Goal: Task Accomplishment & Management: Manage account settings

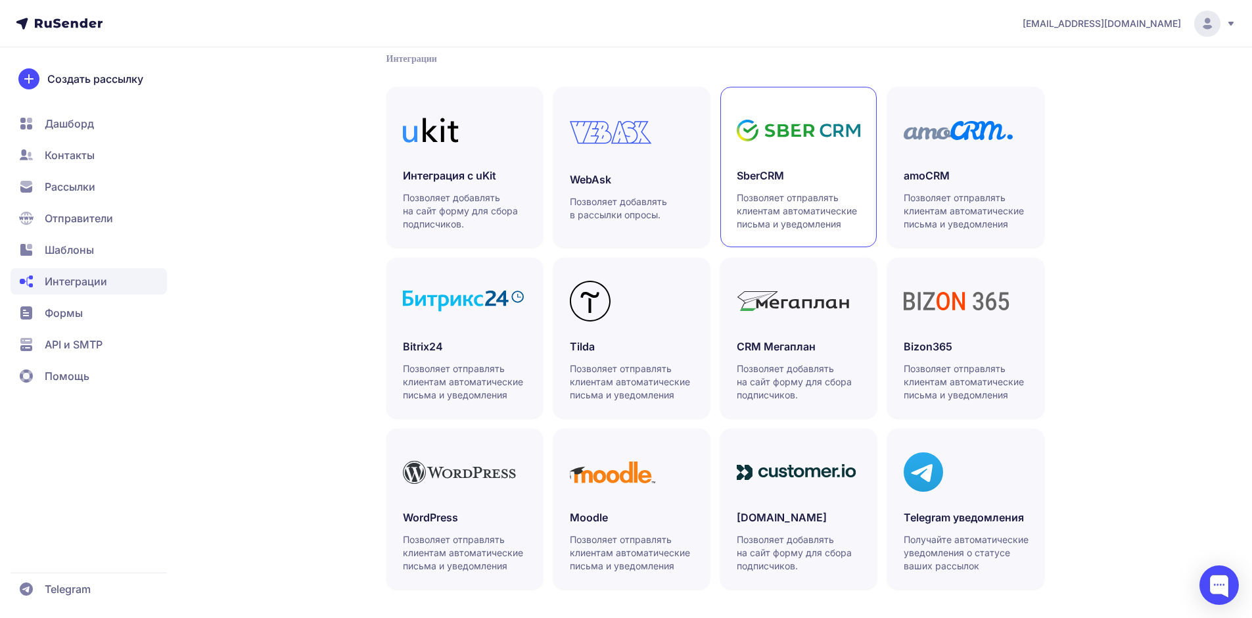
scroll to position [286, 0]
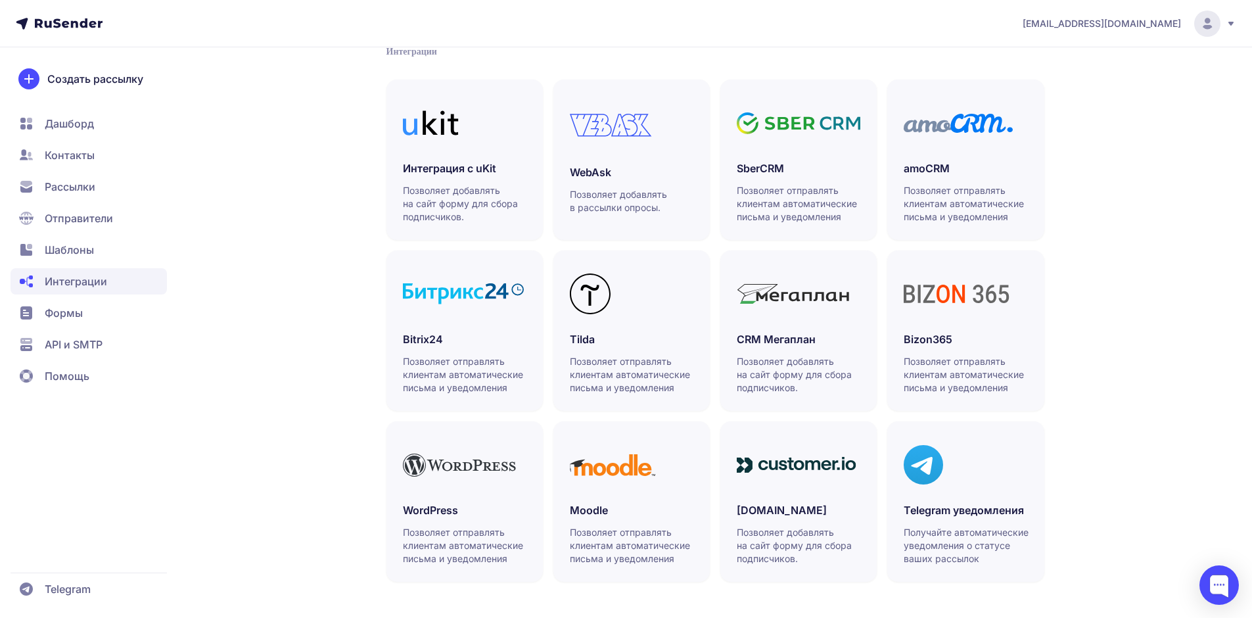
click at [81, 369] on span "Помощь" at bounding box center [67, 376] width 45 height 16
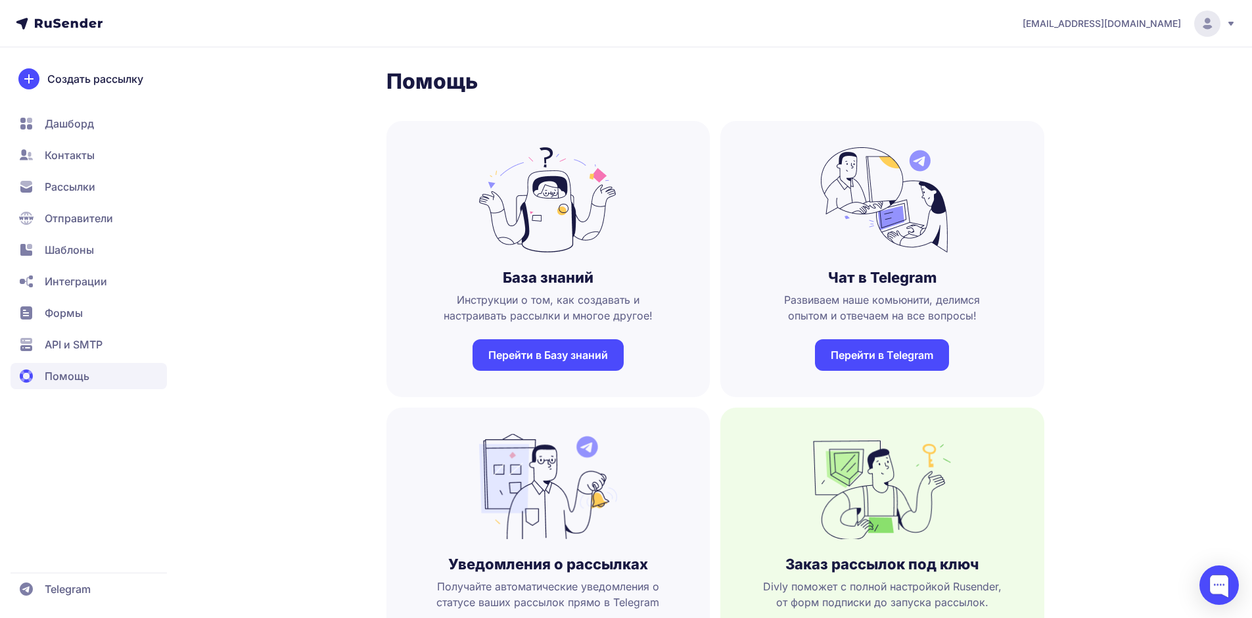
click at [530, 356] on link "Перейти в Базу знаний" at bounding box center [547, 355] width 151 height 32
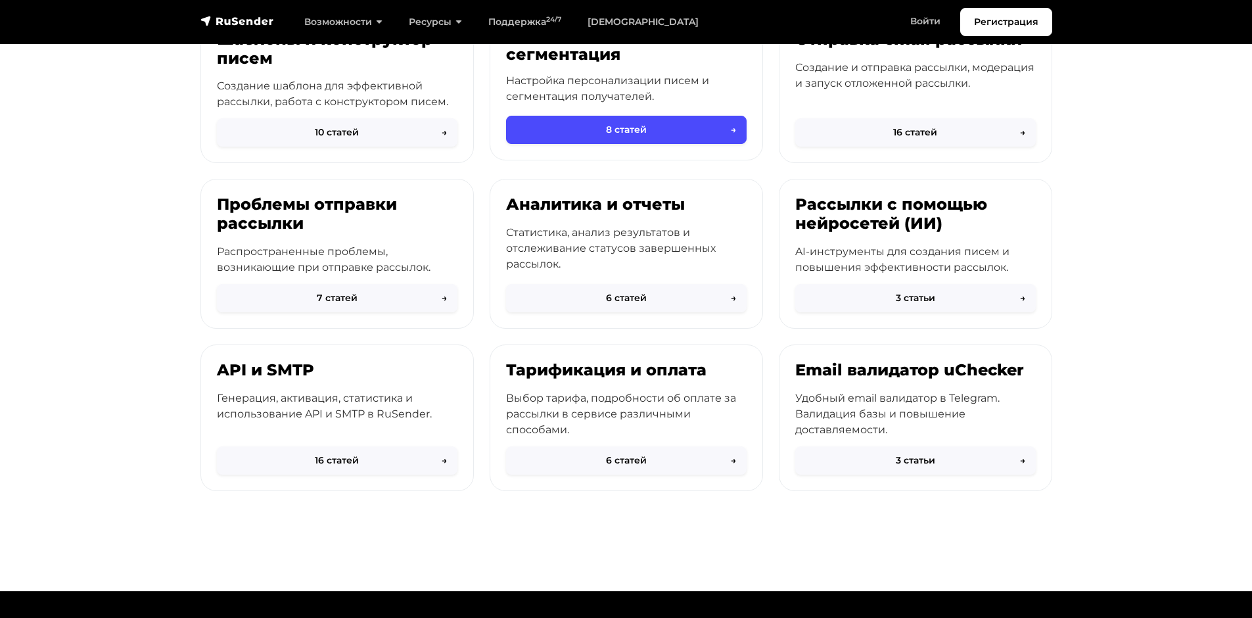
scroll to position [394, 0]
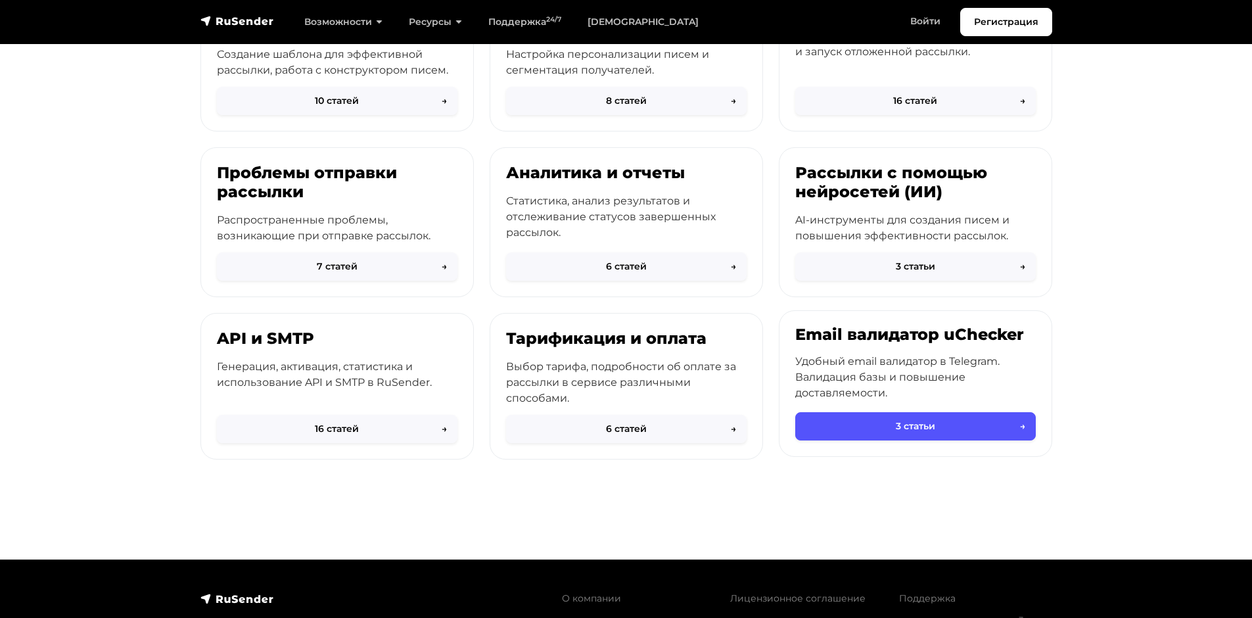
click at [918, 422] on button "3 статьи →" at bounding box center [915, 426] width 240 height 28
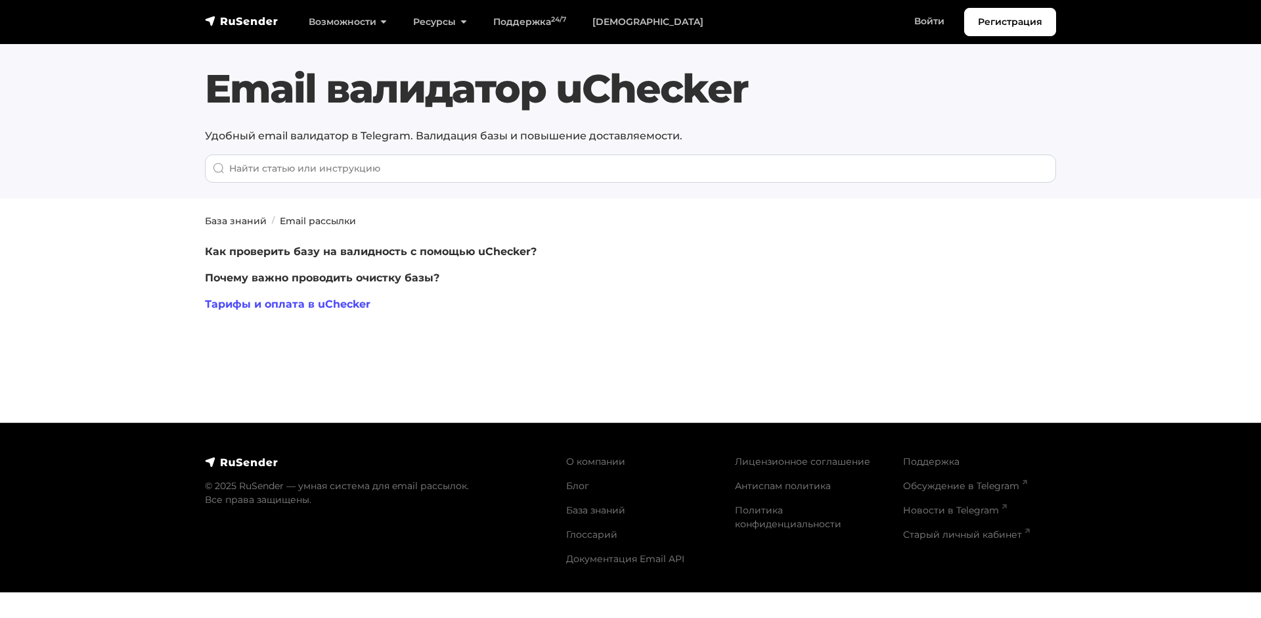
click at [311, 300] on link "Тарифы и оплата в uChecker" at bounding box center [288, 304] width 166 height 12
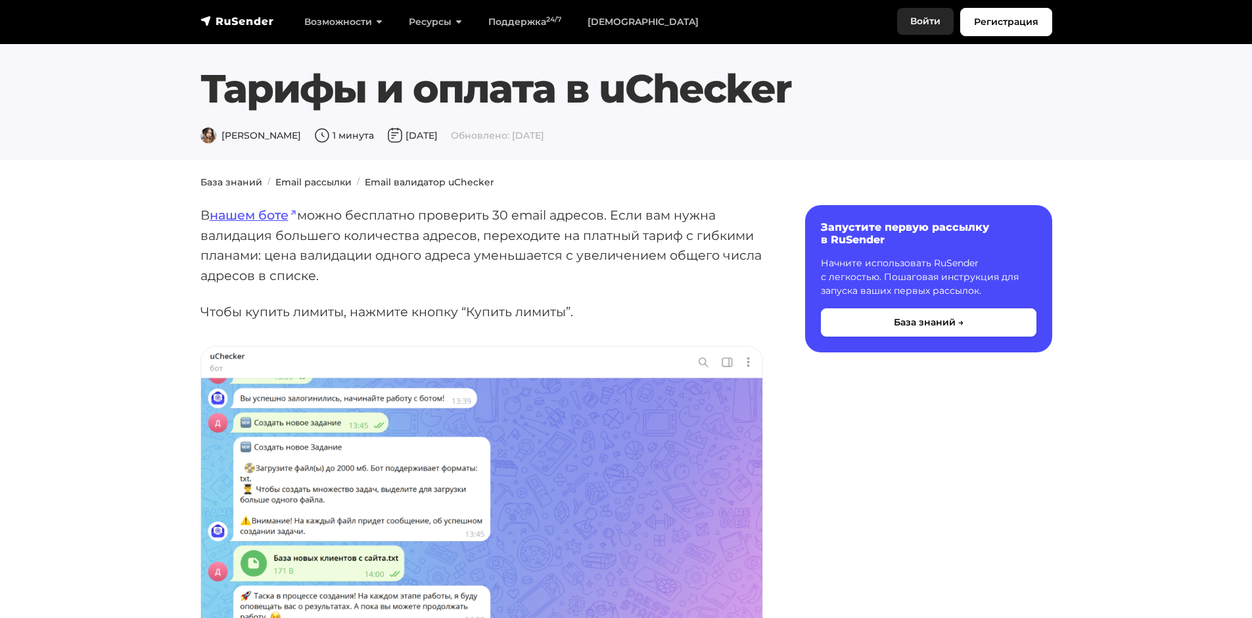
click at [928, 24] on link "Войти" at bounding box center [925, 21] width 57 height 27
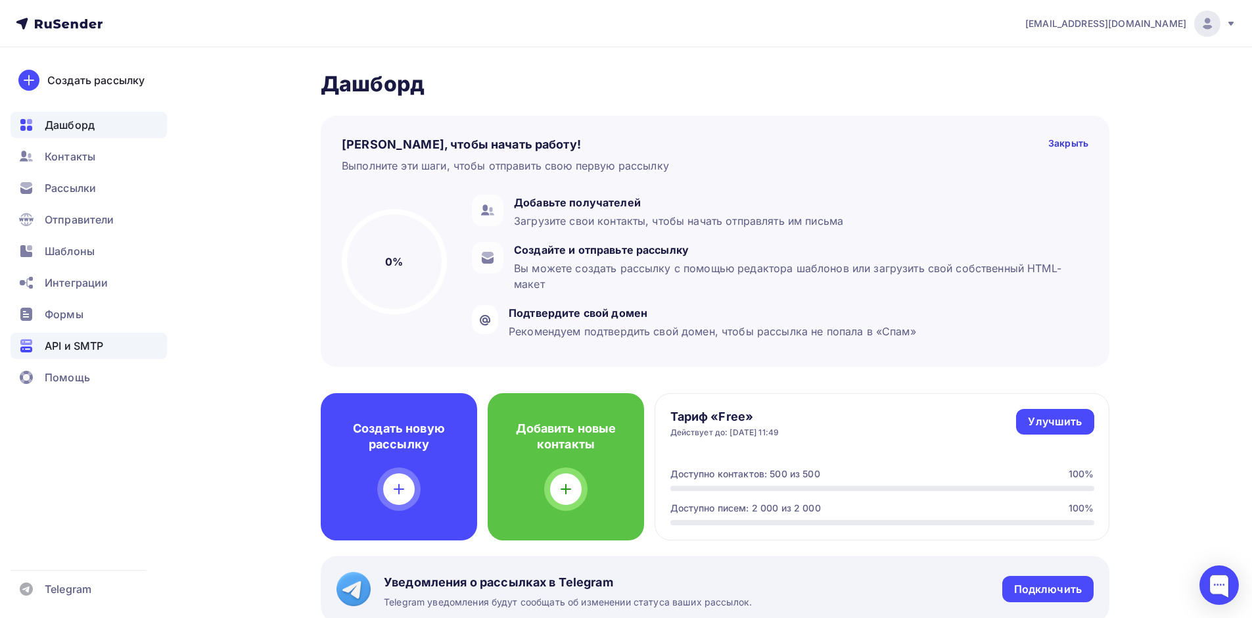
click at [103, 349] on span "API и SMTP" at bounding box center [74, 346] width 58 height 16
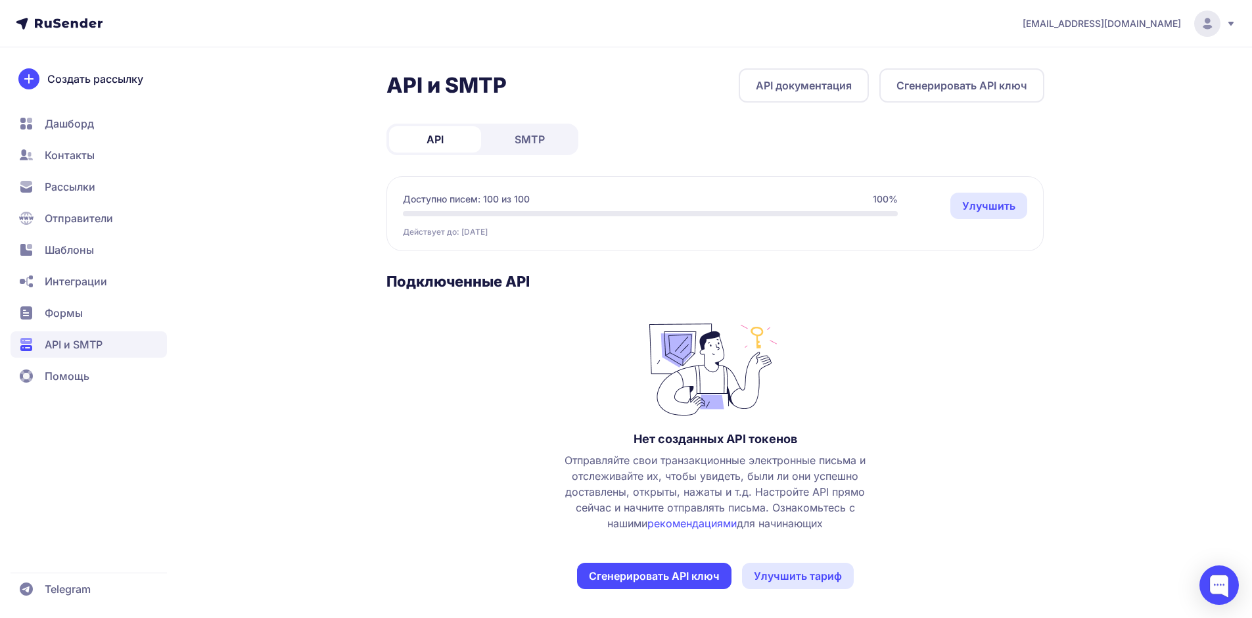
click at [543, 135] on span "SMTP" at bounding box center [529, 139] width 30 height 16
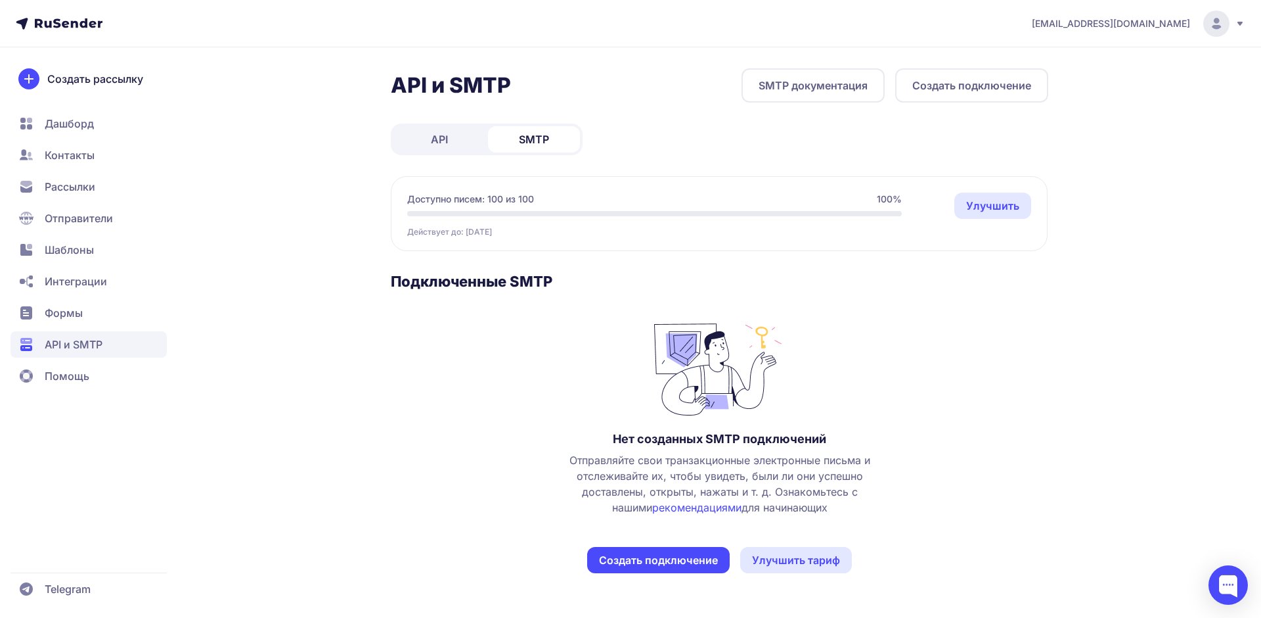
click at [75, 281] on span "Интеграции" at bounding box center [76, 281] width 62 height 16
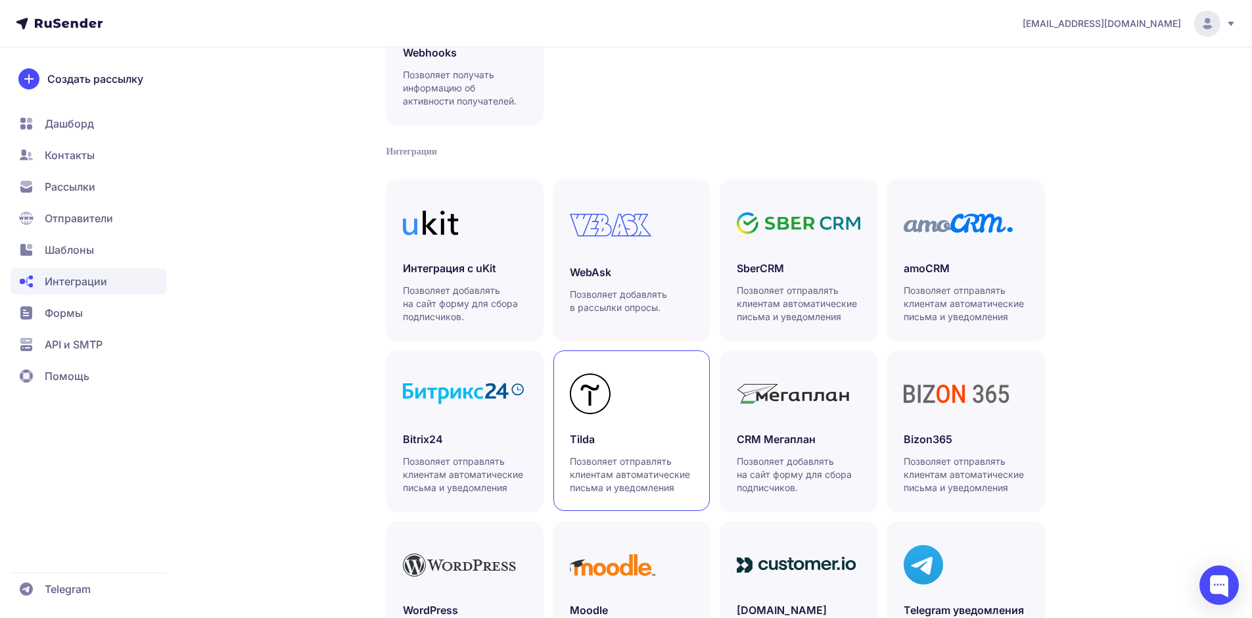
scroll to position [197, 0]
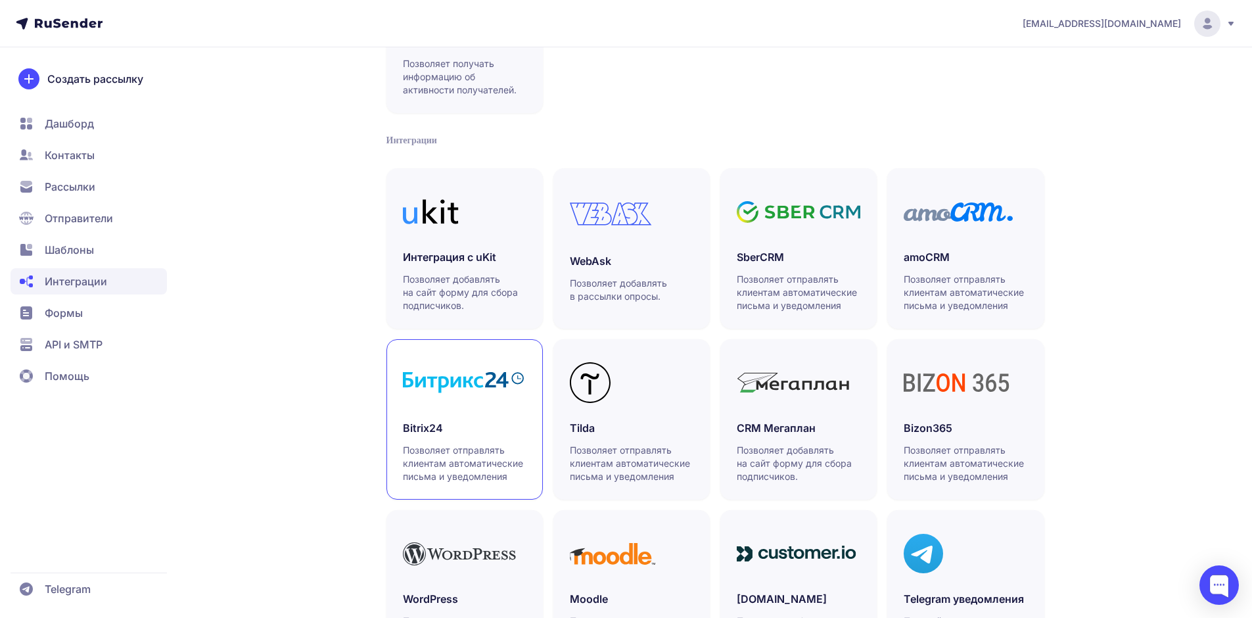
click at [508, 394] on div at bounding box center [465, 382] width 124 height 54
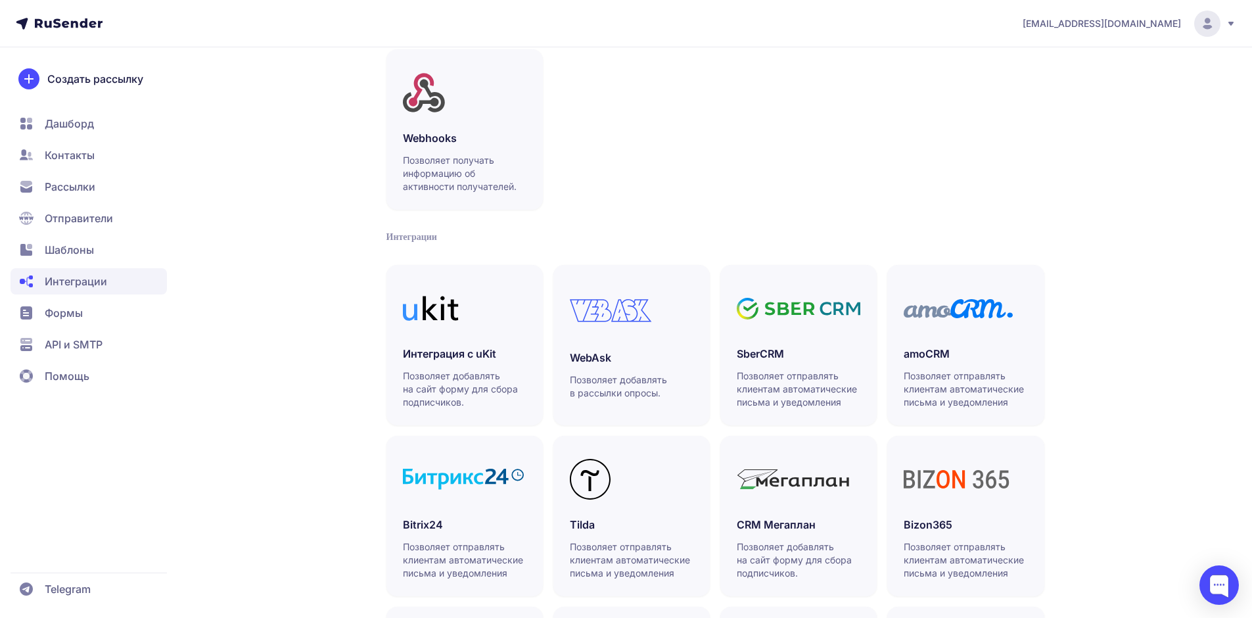
scroll to position [0, 0]
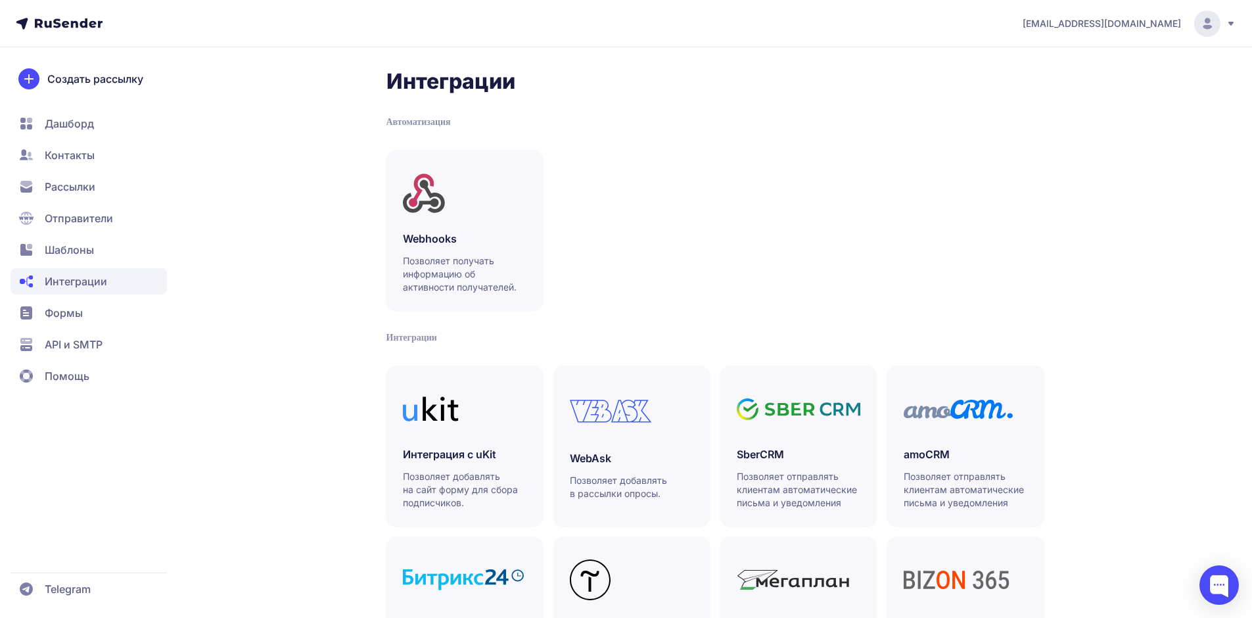
click at [69, 150] on span "Контакты" at bounding box center [70, 155] width 50 height 16
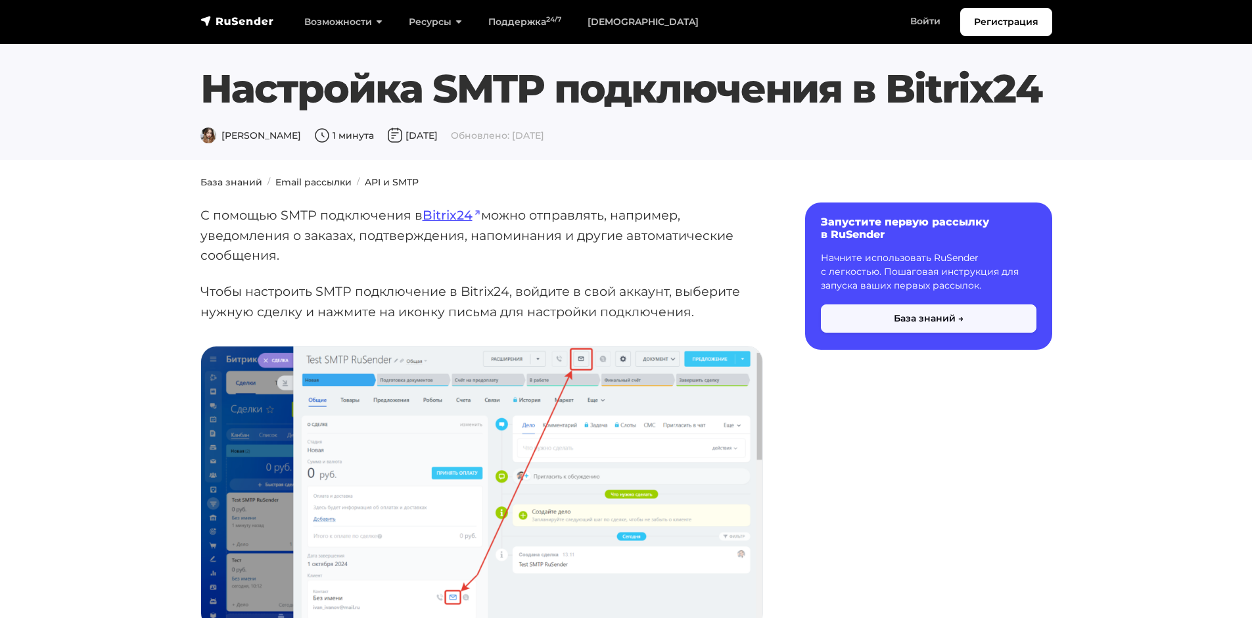
click at [1008, 325] on button "База знаний →" at bounding box center [928, 318] width 215 height 28
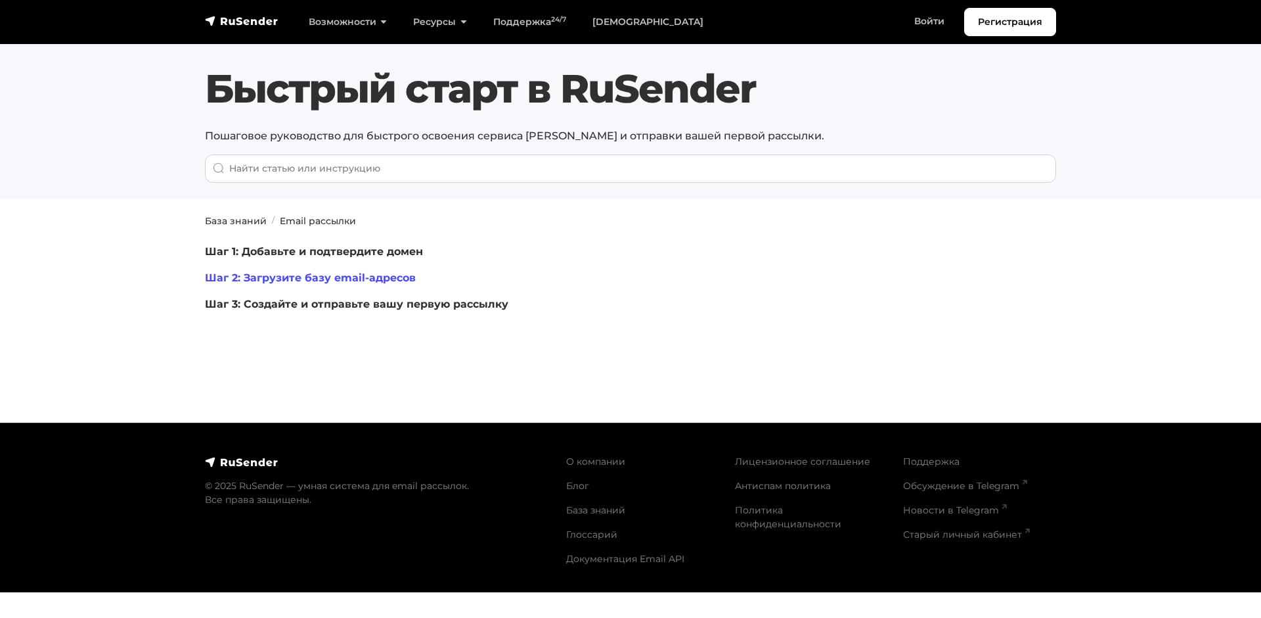
click at [354, 282] on link "Шаг 2: Загрузите базу email-адресов" at bounding box center [310, 277] width 211 height 12
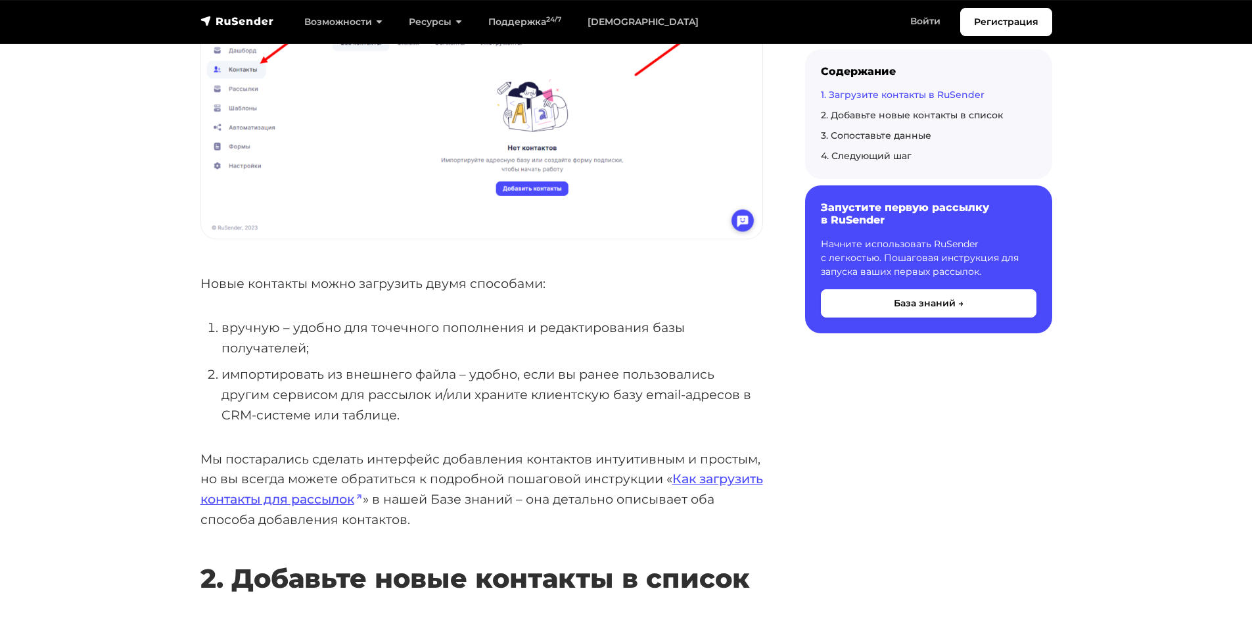
scroll to position [1051, 0]
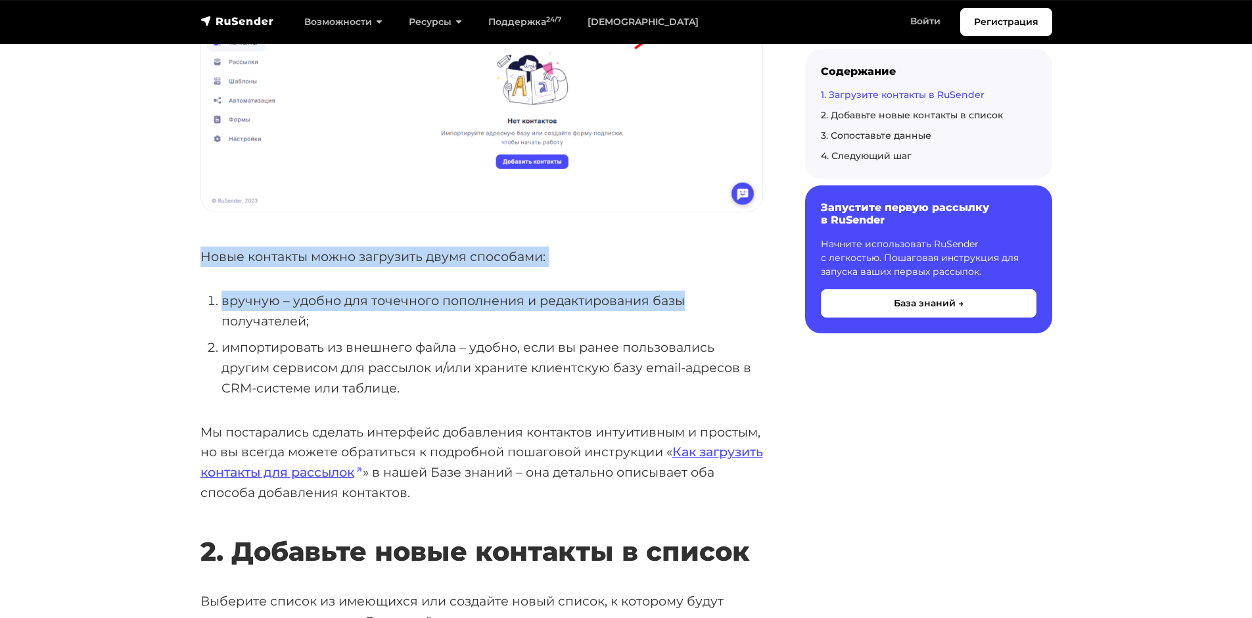
drag, startPoint x: 692, startPoint y: 305, endPoint x: 189, endPoint y: 242, distance: 507.3
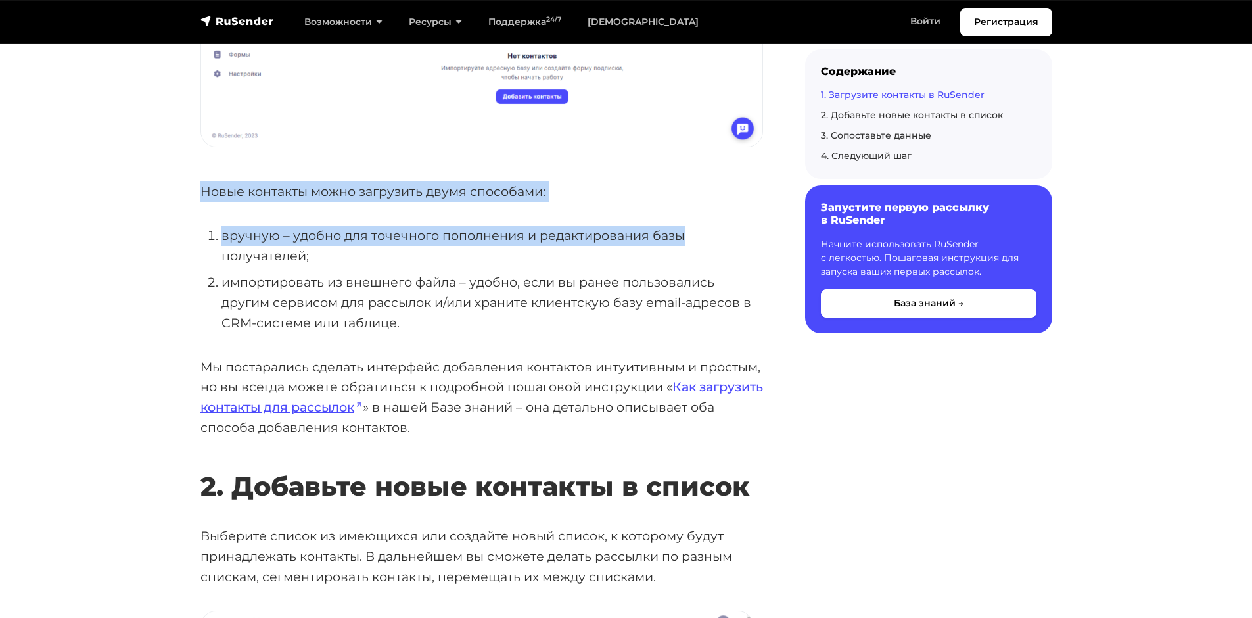
scroll to position [1117, 0]
click at [686, 384] on link "Как загрузить контакты для рассылок" at bounding box center [481, 396] width 562 height 36
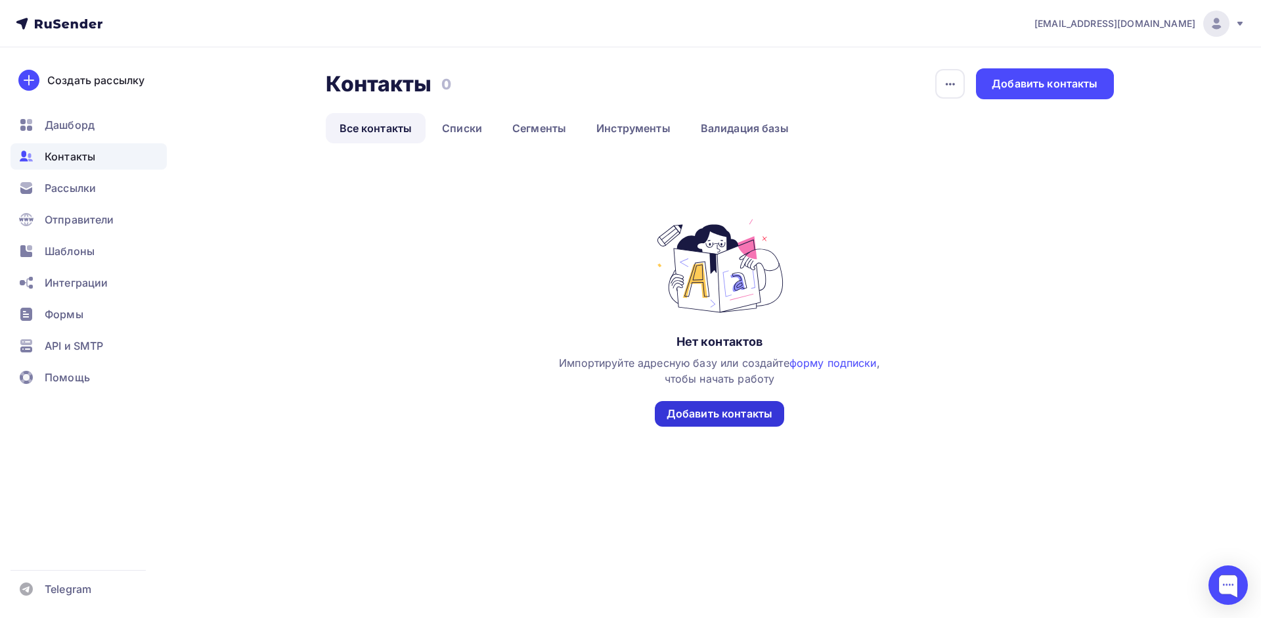
click at [741, 411] on div "Добавить контакты" at bounding box center [720, 413] width 106 height 15
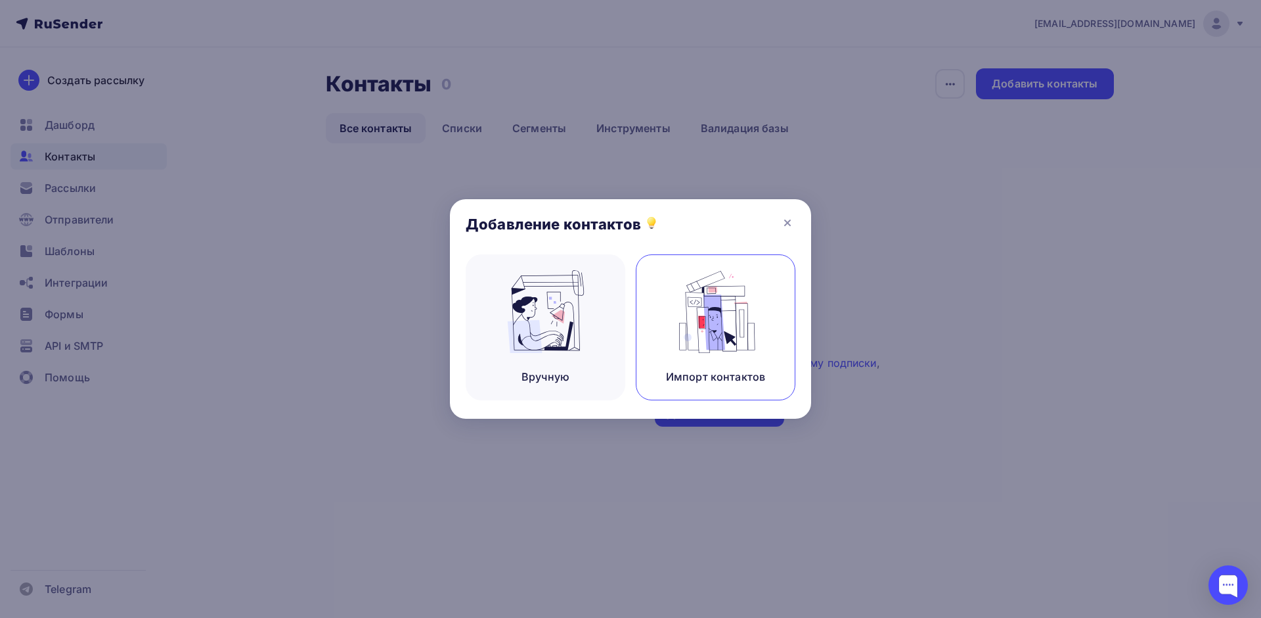
click at [733, 320] on img at bounding box center [716, 311] width 88 height 83
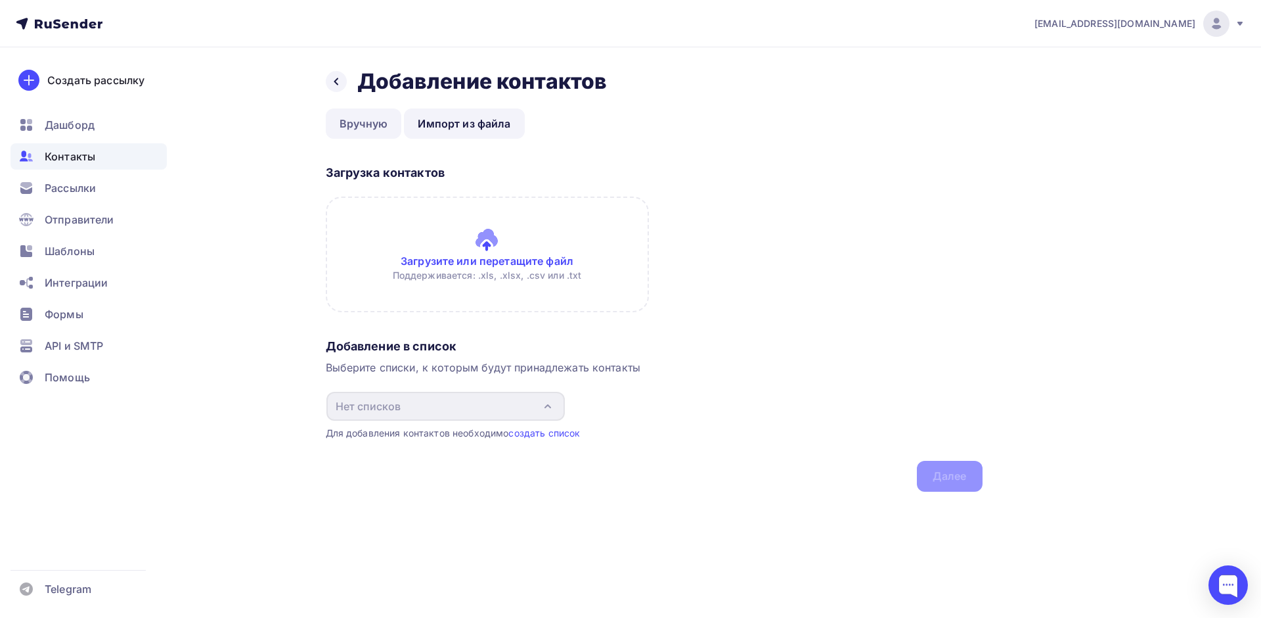
click at [366, 120] on link "Вручную" at bounding box center [364, 123] width 76 height 30
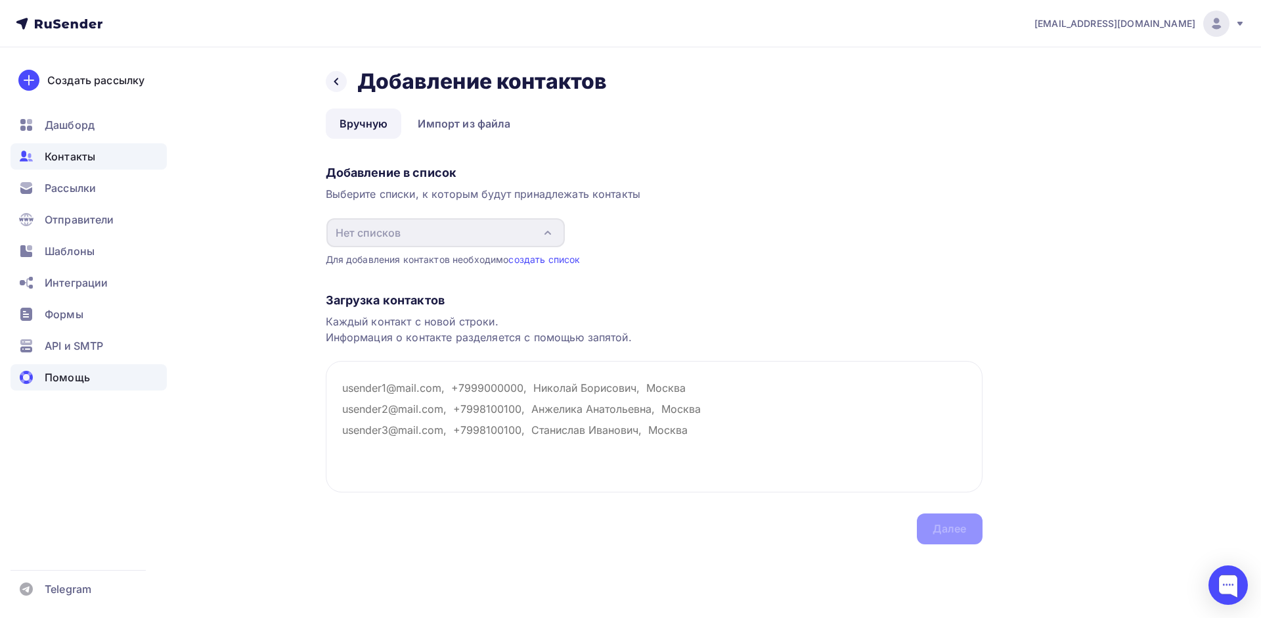
click at [70, 382] on span "Помощь" at bounding box center [67, 377] width 45 height 16
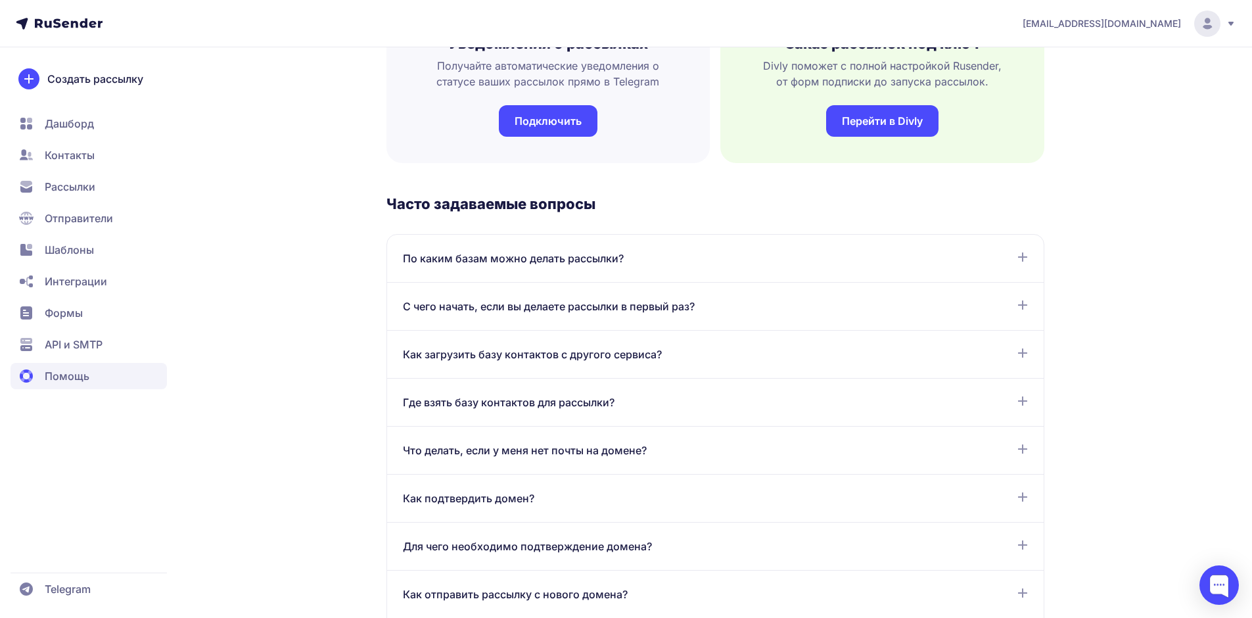
scroll to position [526, 0]
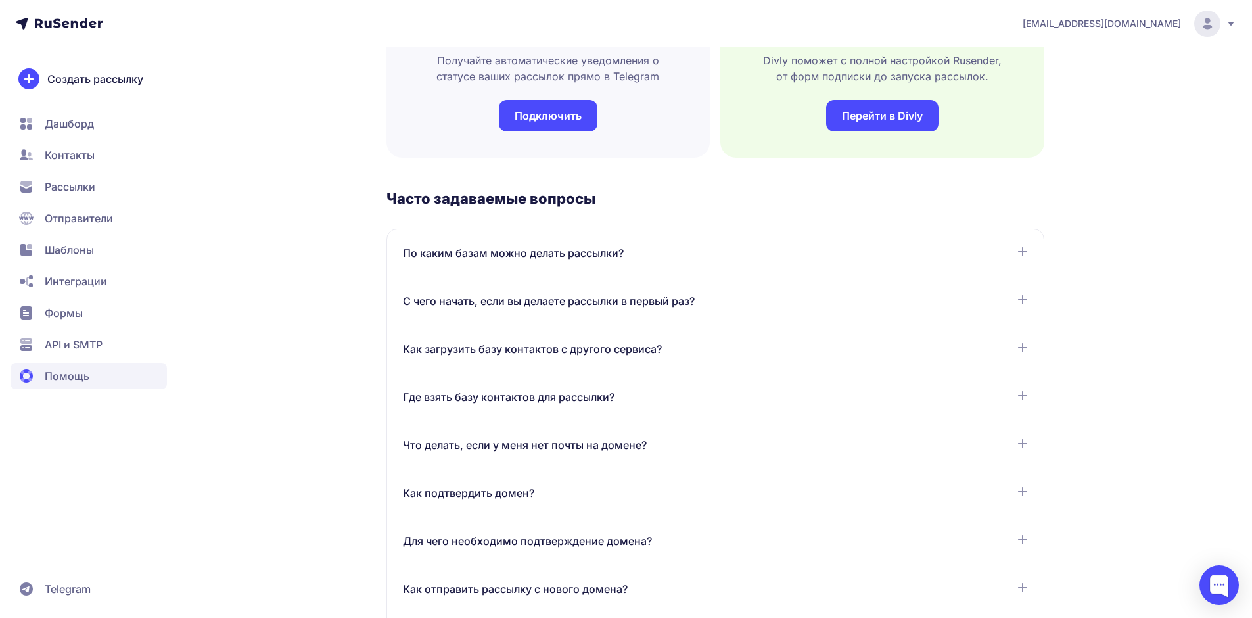
click at [1012, 344] on div "Как загрузить базу контактов с другого сервиса?" at bounding box center [715, 349] width 625 height 16
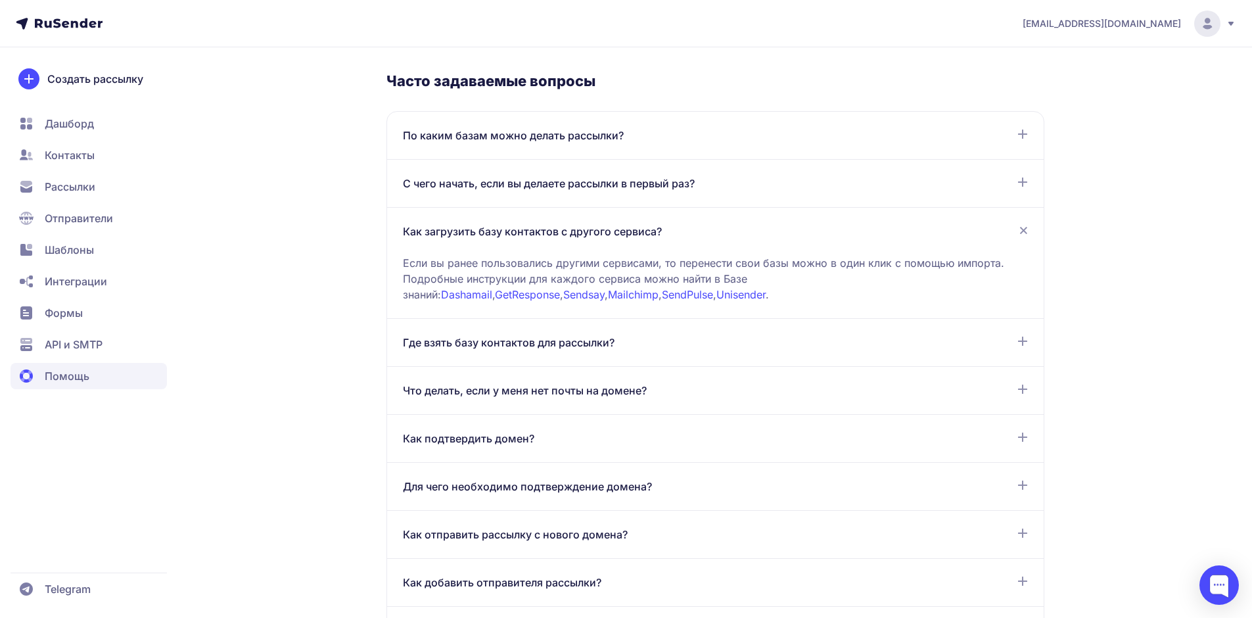
scroll to position [657, 0]
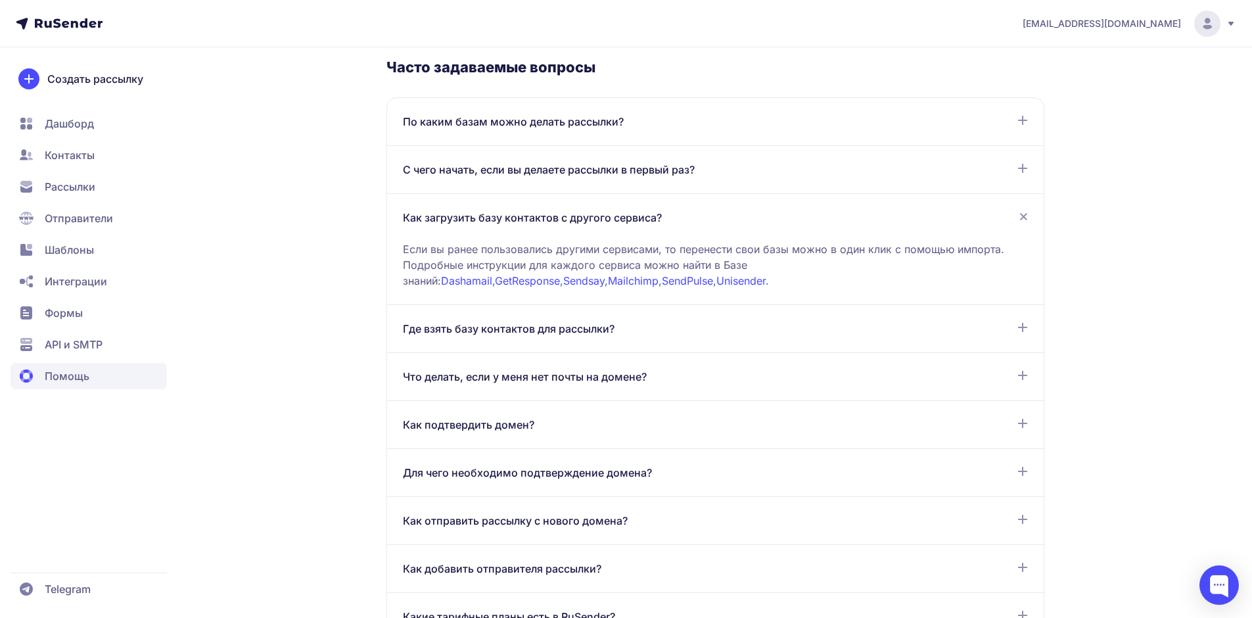
click at [1005, 336] on div "Где взять базу контактов для рассылки? Отправлять почту можно тем, кто подтверд…" at bounding box center [715, 329] width 656 height 48
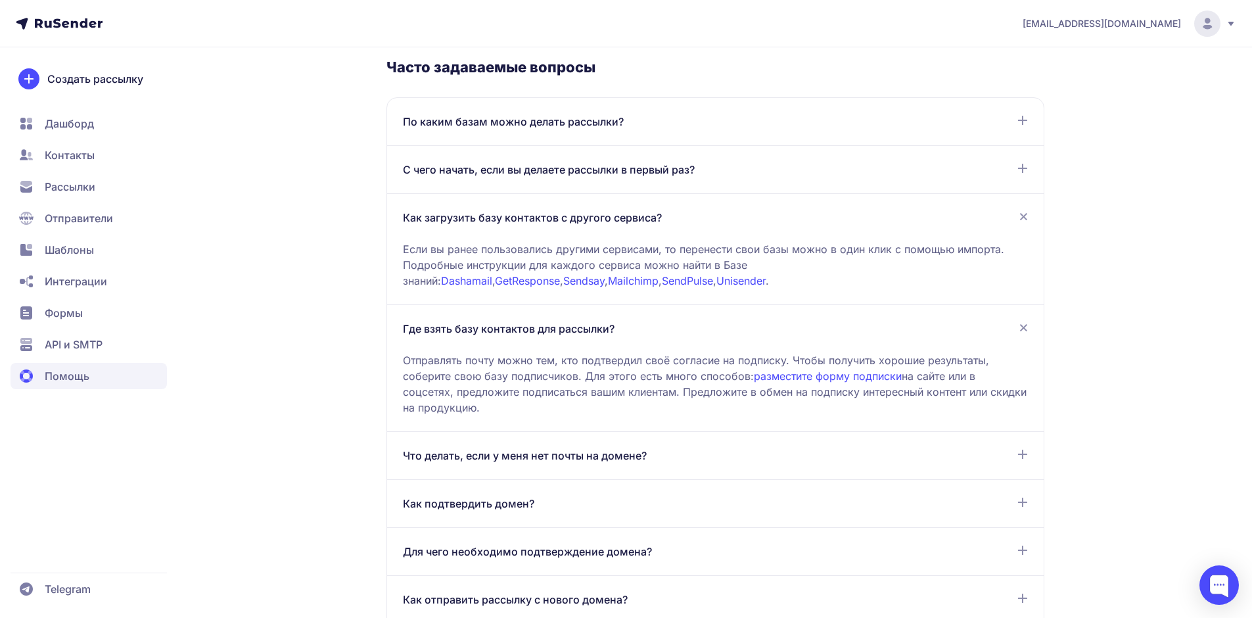
click at [1005, 336] on div "Отправлять почту можно тем, кто подтвердил своё согласие на подписку. Чтобы пол…" at bounding box center [715, 375] width 625 height 79
click at [1027, 324] on icon at bounding box center [1023, 327] width 15 height 15
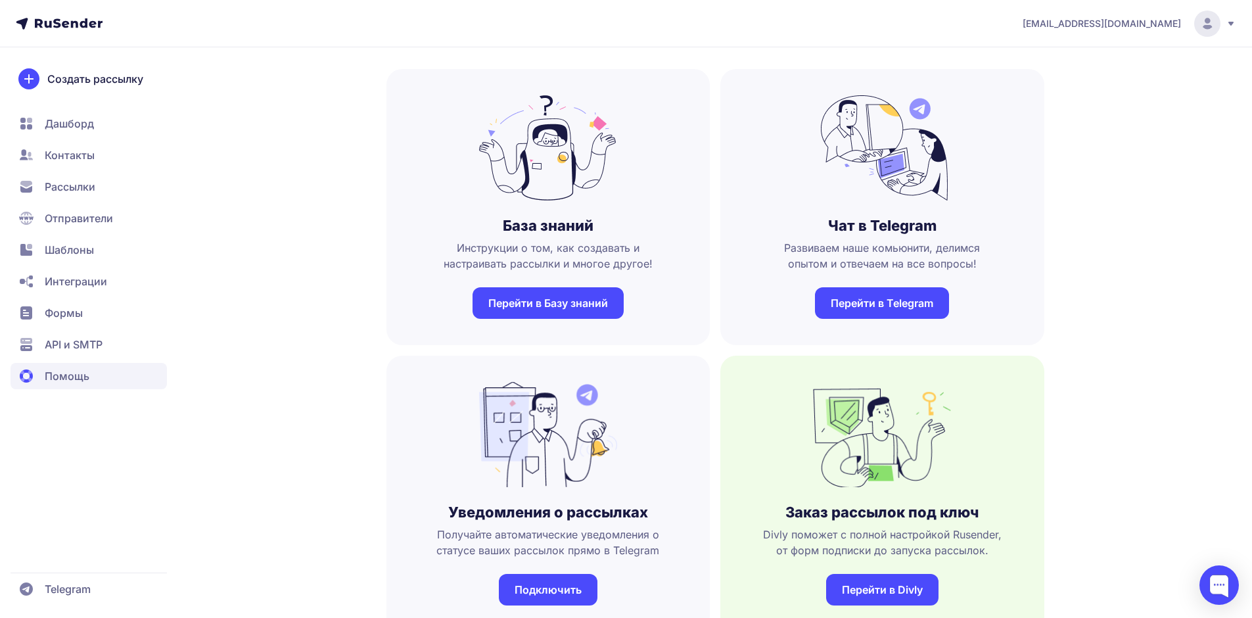
scroll to position [131, 0]
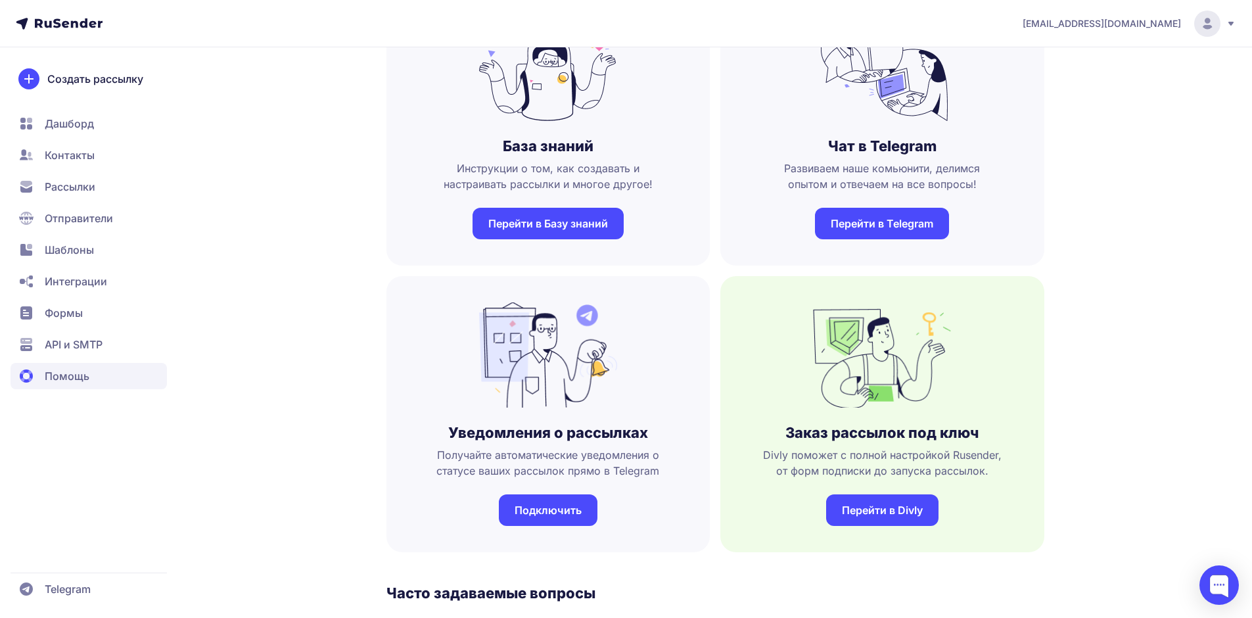
click at [883, 510] on link "Перейти в Divly" at bounding box center [882, 510] width 112 height 32
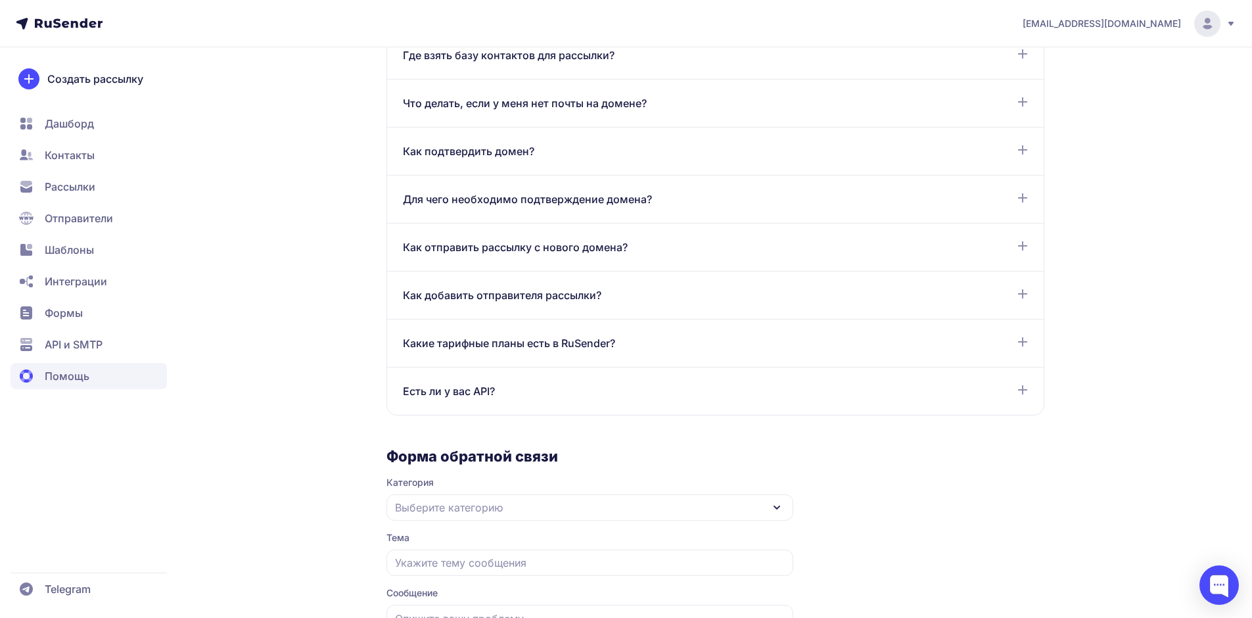
scroll to position [920, 0]
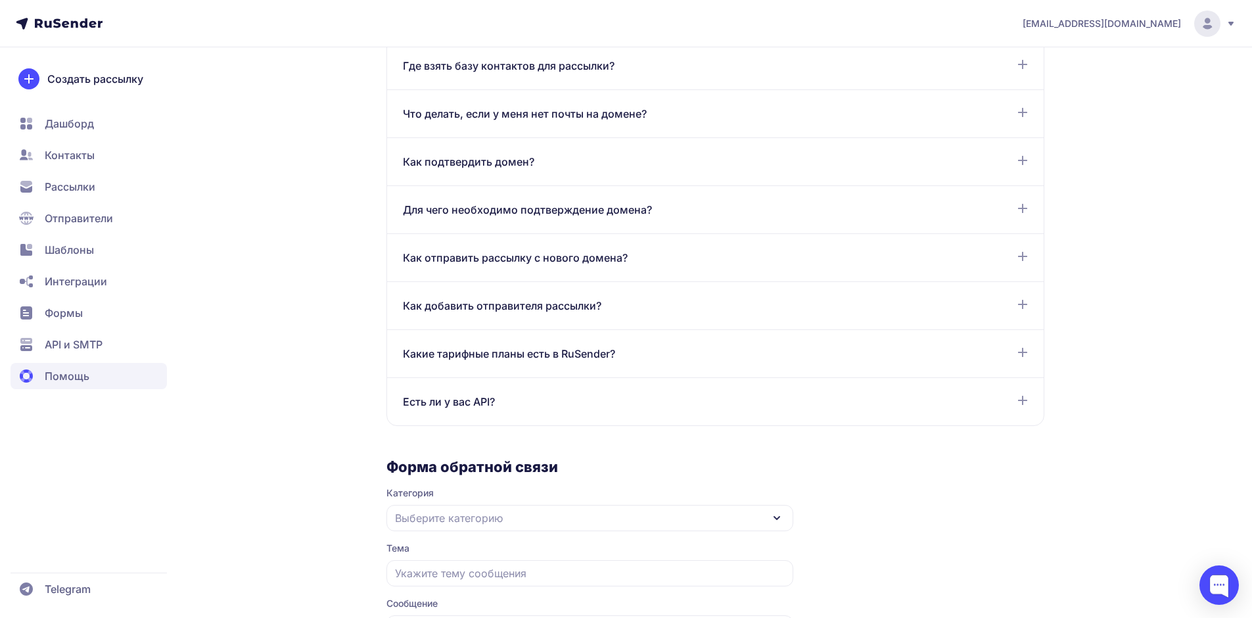
click at [1023, 349] on icon at bounding box center [1022, 352] width 11 height 11
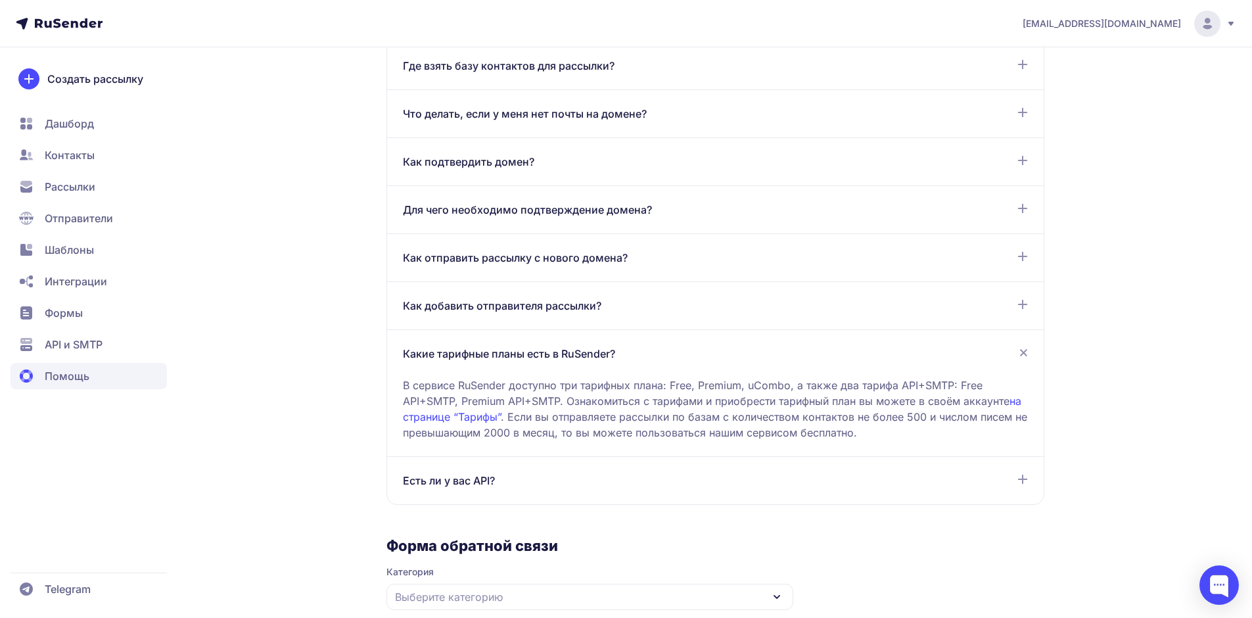
click at [77, 121] on span "Дашборд" at bounding box center [69, 124] width 49 height 16
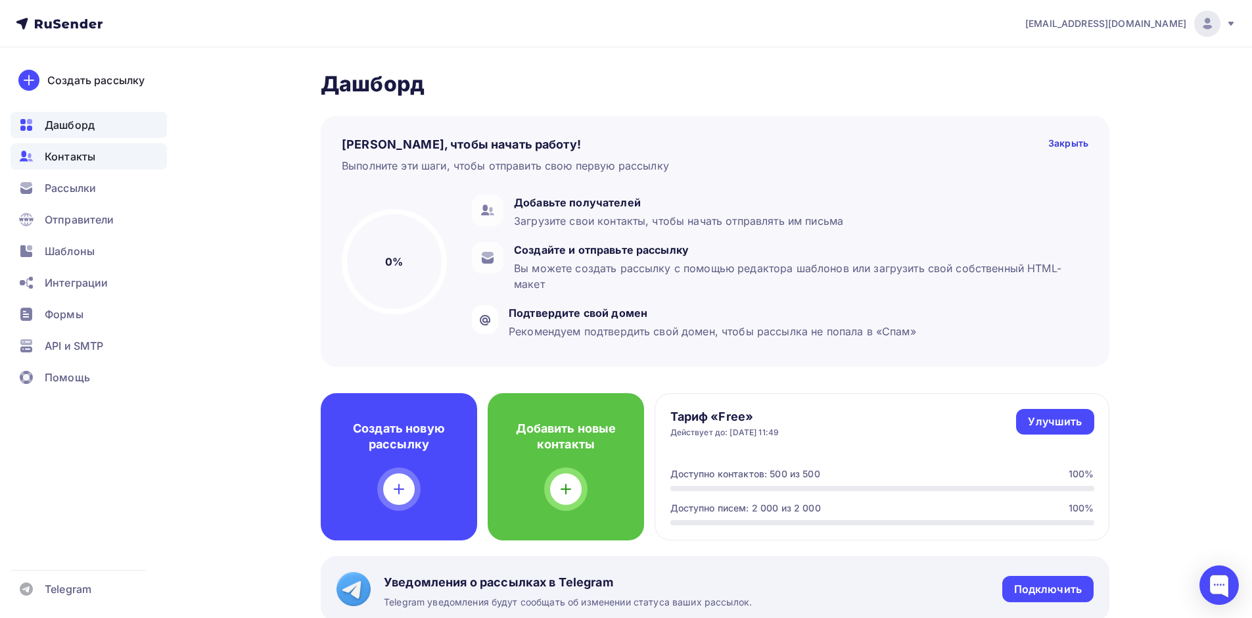
click at [78, 154] on span "Контакты" at bounding box center [70, 156] width 51 height 16
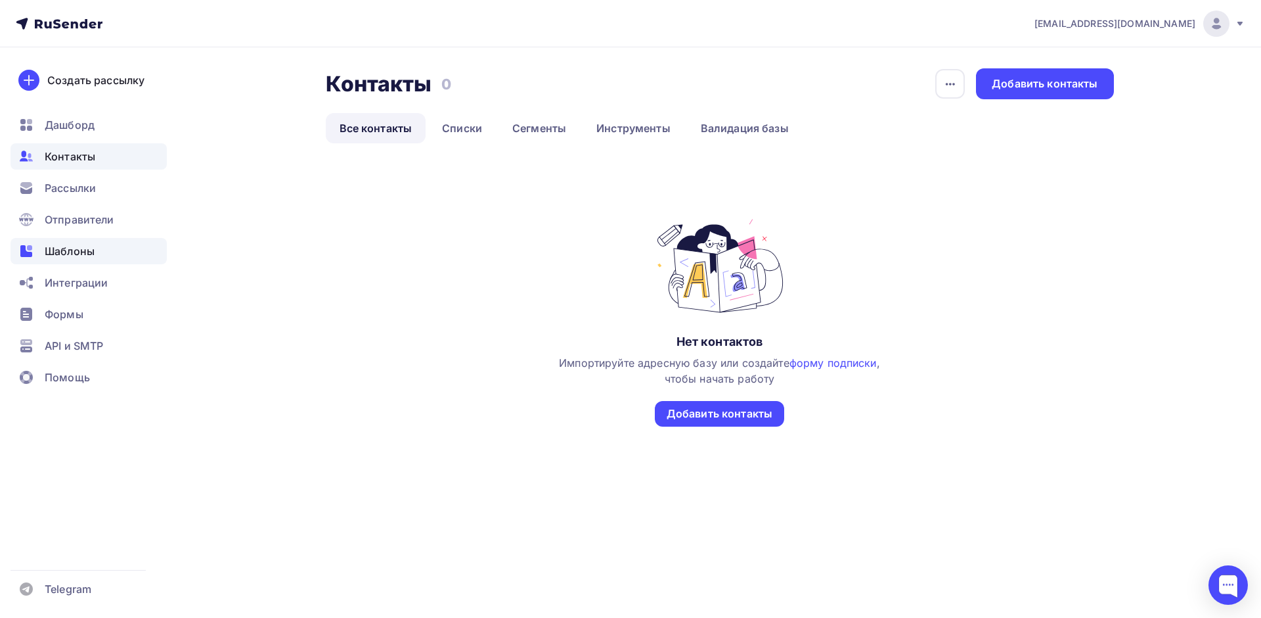
click at [62, 249] on span "Шаблоны" at bounding box center [70, 251] width 50 height 16
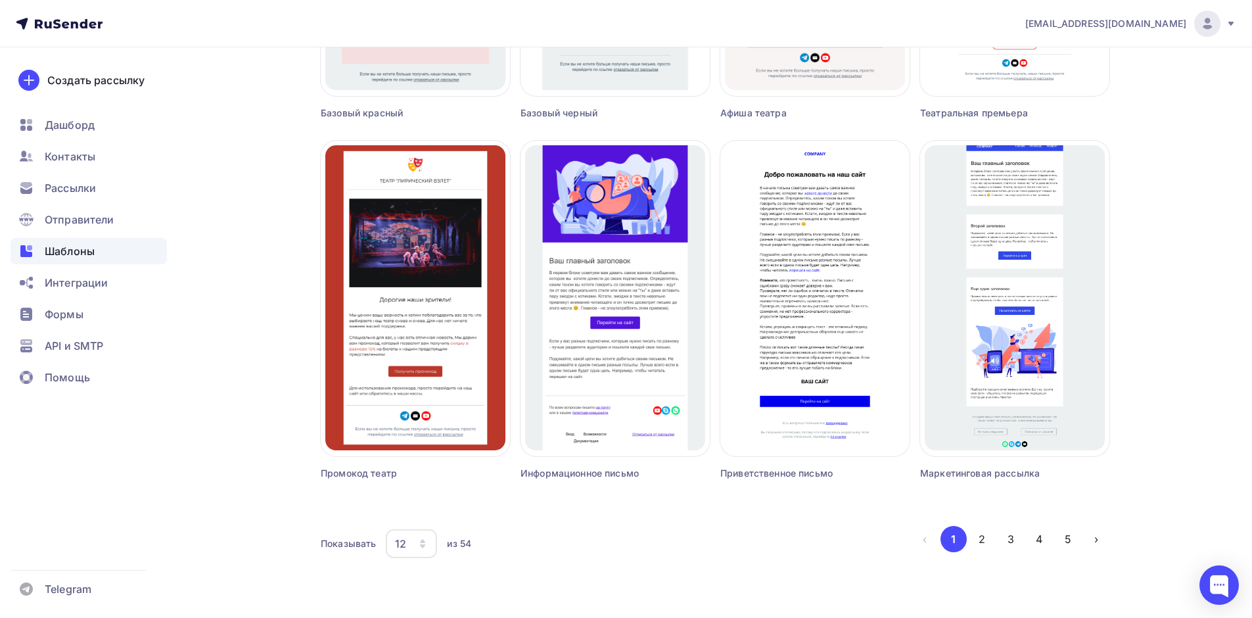
scroll to position [756, 0]
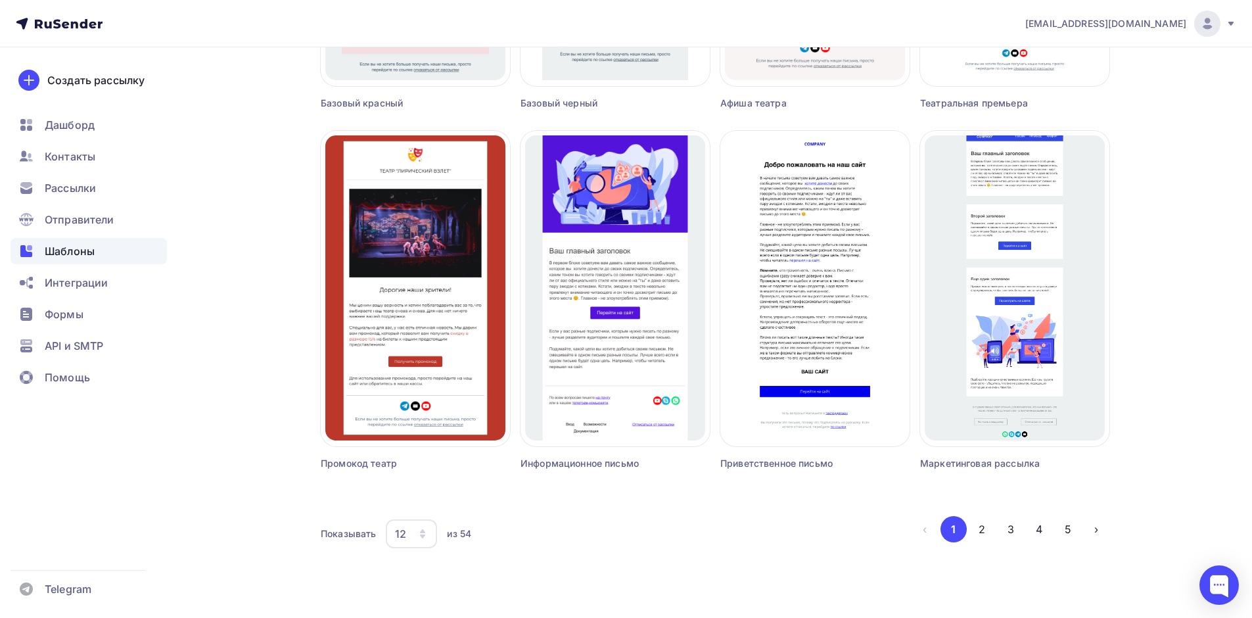
click at [412, 531] on div "12" at bounding box center [411, 533] width 51 height 29
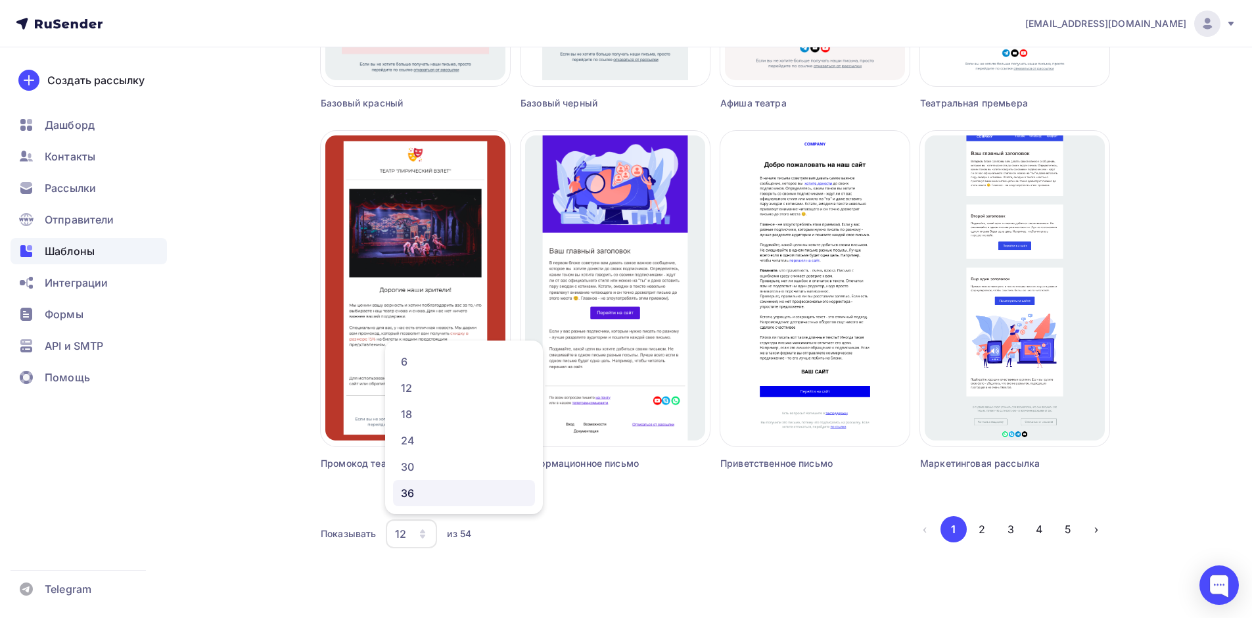
click at [412, 492] on div "36" at bounding box center [464, 493] width 126 height 16
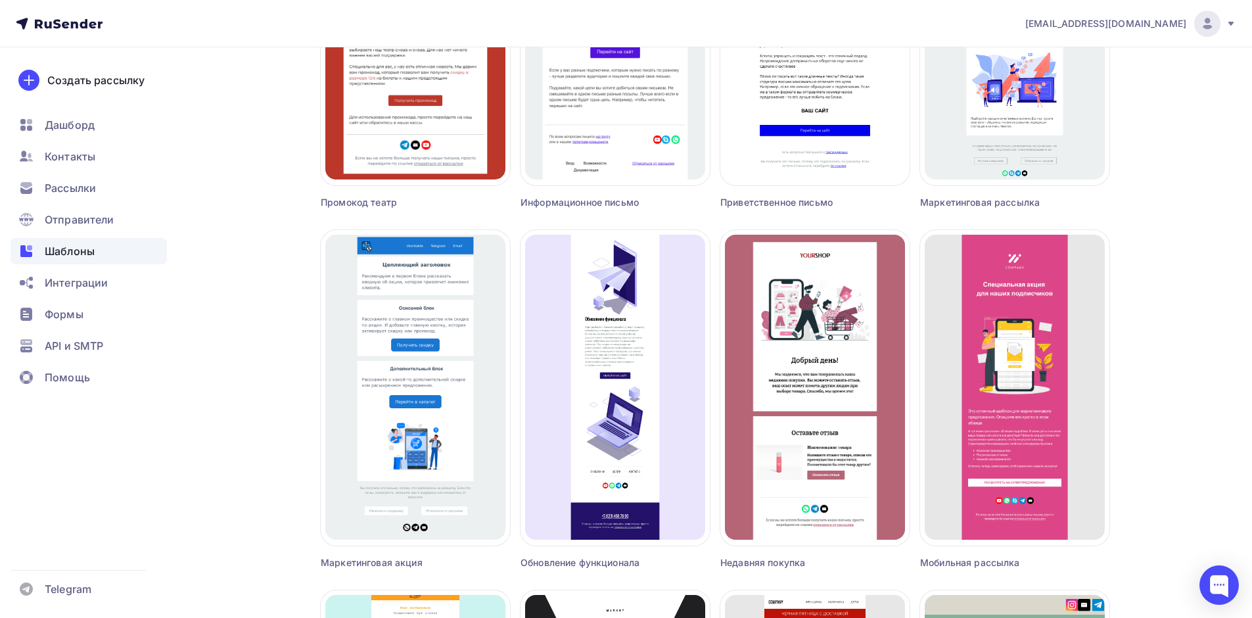
scroll to position [1019, 0]
